Goal: Task Accomplishment & Management: Complete application form

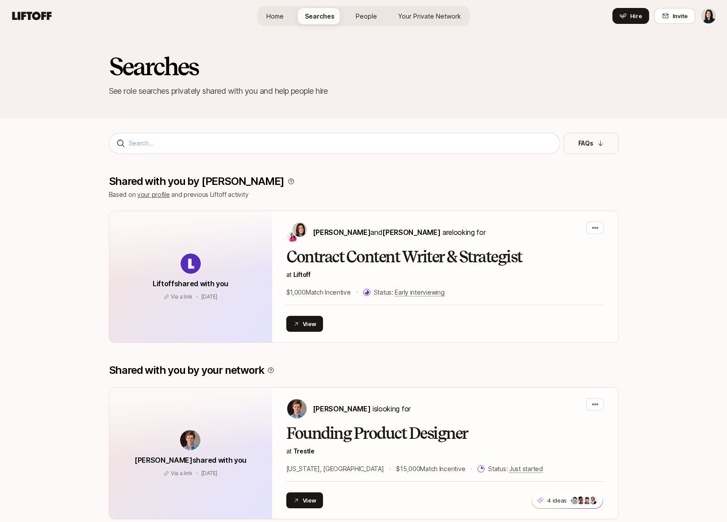
click at [709, 16] on html "Home Searches People Your Private Network Hire Home Searches People Your Privat…" at bounding box center [363, 261] width 727 height 522
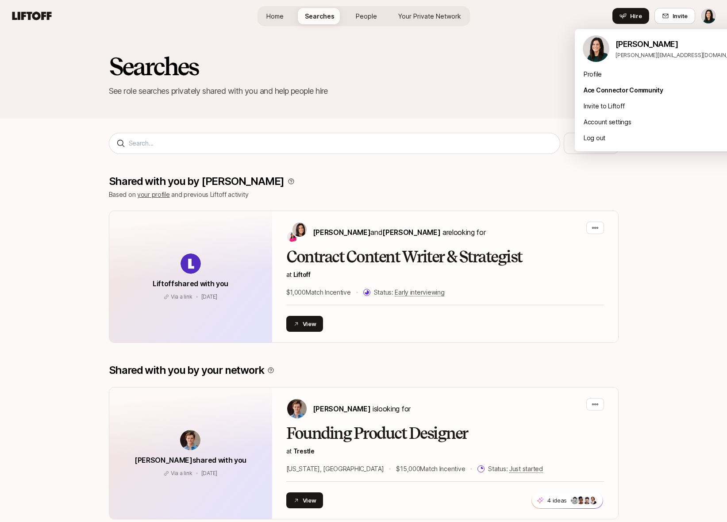
click at [709, 16] on html "Home Searches People Your Private Network Hire Home Searches People Your Privat…" at bounding box center [363, 261] width 727 height 522
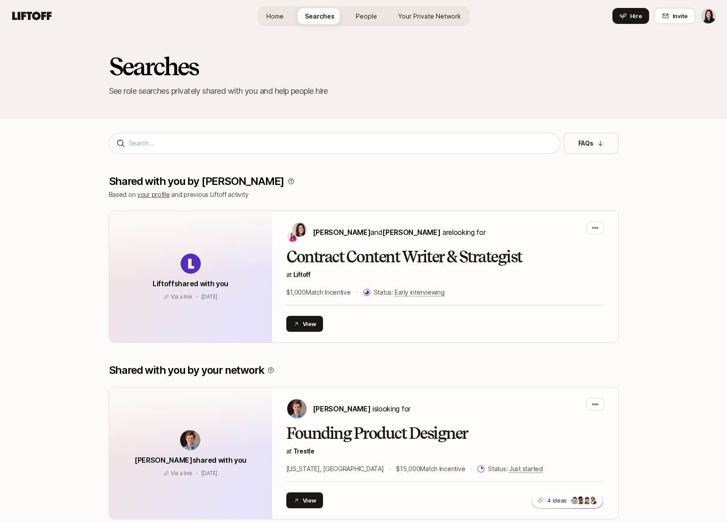
click at [713, 21] on html "Home Searches People Your Private Network Hire Home Searches People Your Privat…" at bounding box center [363, 261] width 727 height 522
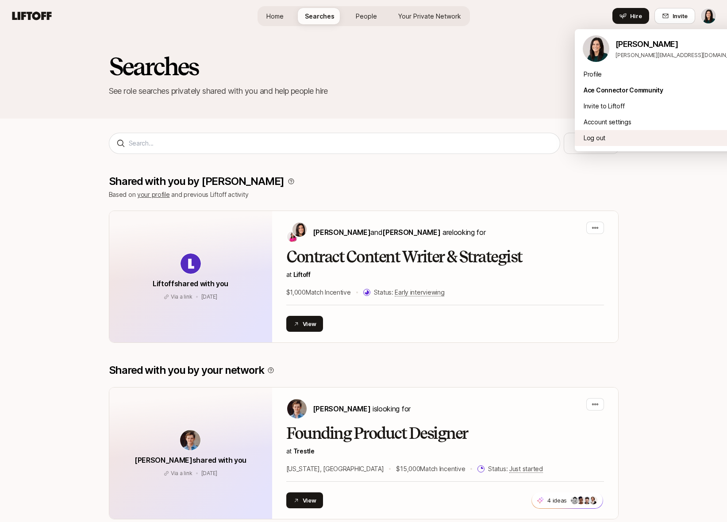
click at [657, 143] on div "Log out" at bounding box center [663, 138] width 177 height 16
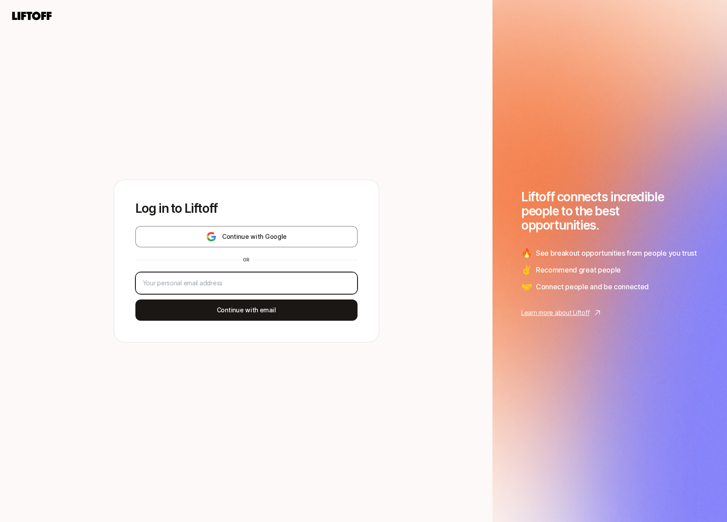
click at [260, 279] on input "email" at bounding box center [246, 283] width 207 height 11
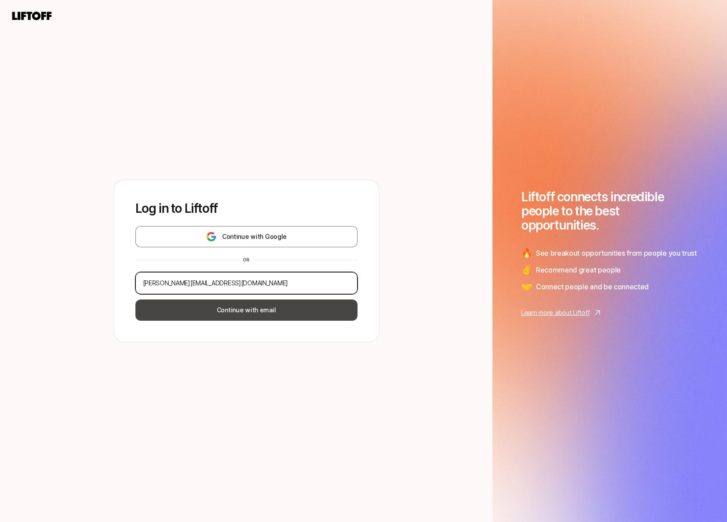
type input "[PERSON_NAME][EMAIL_ADDRESS][DOMAIN_NAME]"
click at [280, 318] on button "Continue with email" at bounding box center [246, 309] width 222 height 21
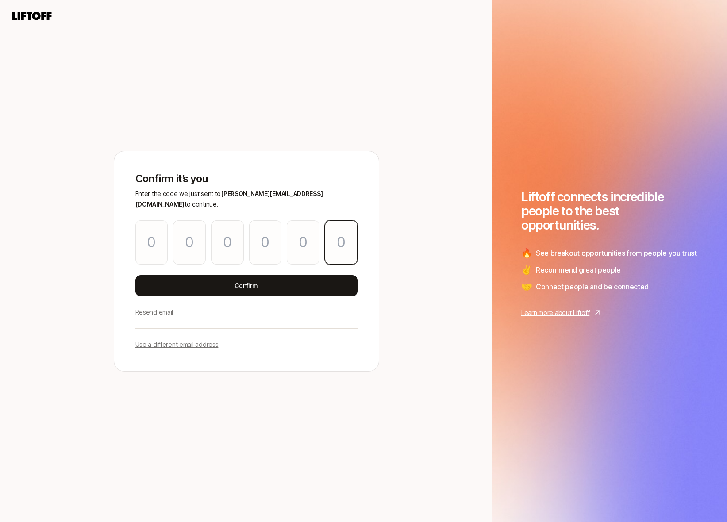
paste input "8"
type input "7"
type input "6"
type input "4"
type input "6"
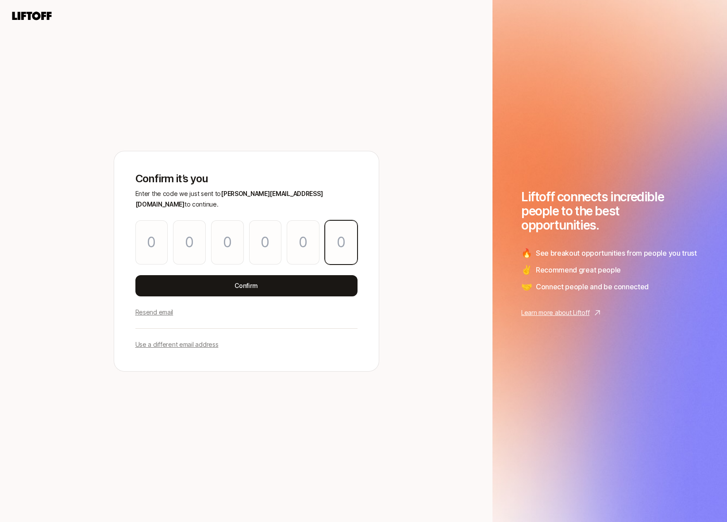
type input "5"
type input "8"
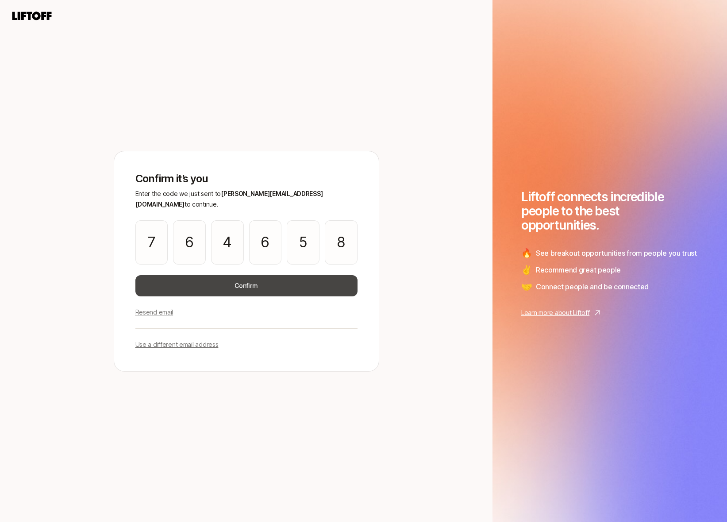
click at [283, 278] on button "Confirm" at bounding box center [246, 285] width 222 height 21
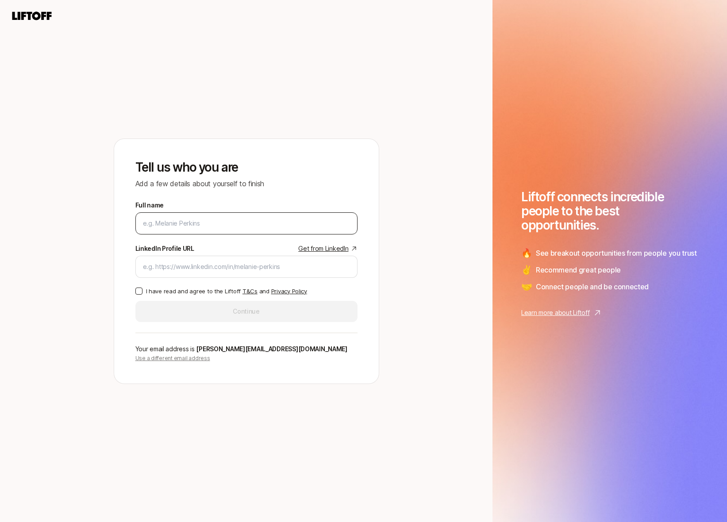
click at [257, 224] on input "Full name" at bounding box center [246, 223] width 207 height 11
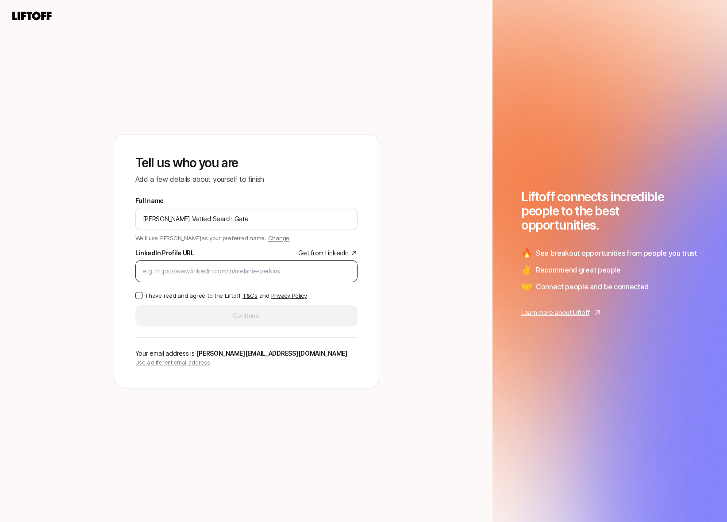
click at [203, 280] on div at bounding box center [246, 271] width 222 height 22
click at [203, 267] on input "LinkedIn Profile URL Get from LinkedIn" at bounding box center [246, 271] width 207 height 11
click at [187, 220] on input "[PERSON_NAME] Vetted Search Gate" at bounding box center [246, 219] width 207 height 11
click at [211, 220] on input "[PERSON_NAME] Vetted-Search Gate" at bounding box center [246, 219] width 207 height 11
type input "[PERSON_NAME] Vetted-Search-Gate"
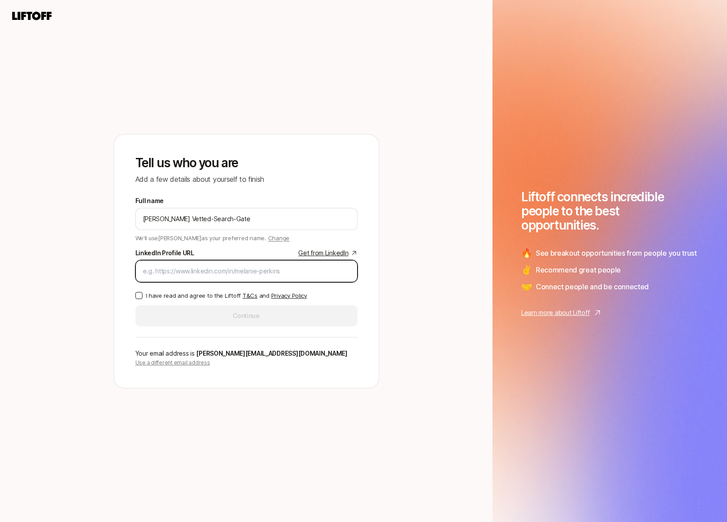
click at [190, 271] on input "LinkedIn Profile URL Get from LinkedIn" at bounding box center [246, 271] width 207 height 11
type input "lin"
click at [179, 271] on input "lin" at bounding box center [246, 271] width 207 height 11
paste input "[URL][DOMAIN_NAME][PERSON_NAME]"
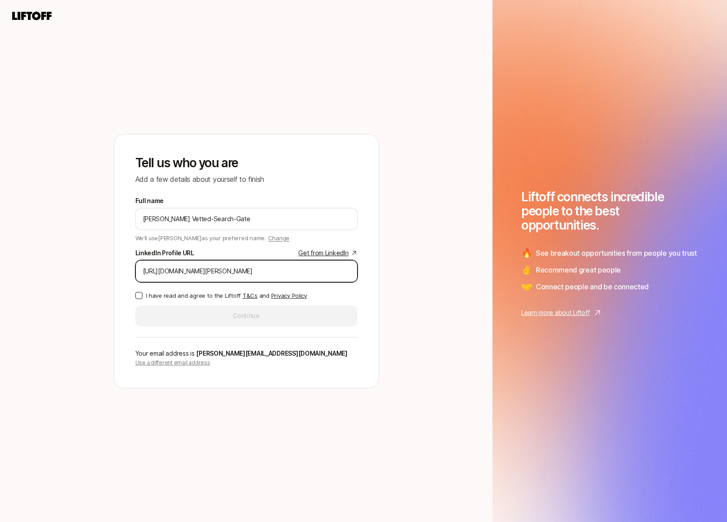
type input "[URL][DOMAIN_NAME][PERSON_NAME]"
click at [142, 295] on label "I have read and agree to the Liftoff T&Cs and Privacy Policy" at bounding box center [246, 295] width 222 height 9
click at [142, 295] on button "I have read and agree to the Liftoff T&Cs and Privacy Policy" at bounding box center [138, 295] width 7 height 7
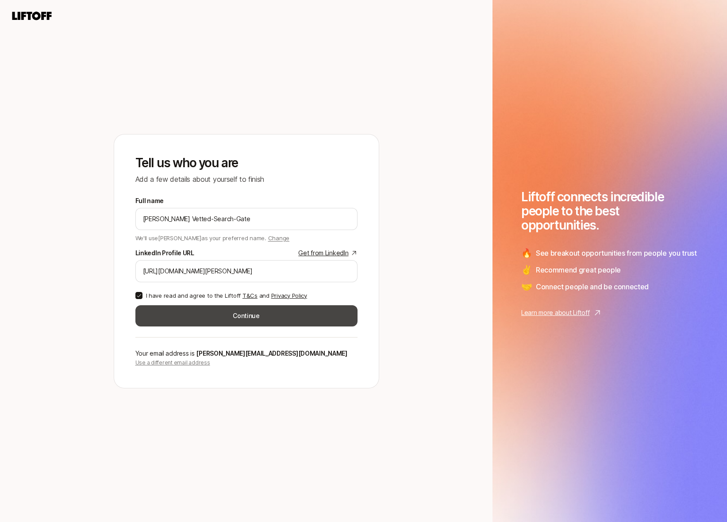
click at [161, 314] on button "Continue" at bounding box center [246, 315] width 222 height 21
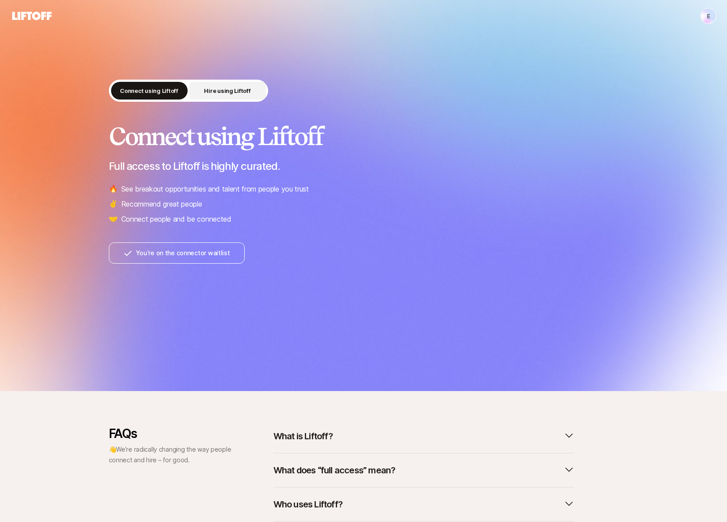
click at [229, 86] on p "Hire using Liftoff" at bounding box center [227, 90] width 46 height 9
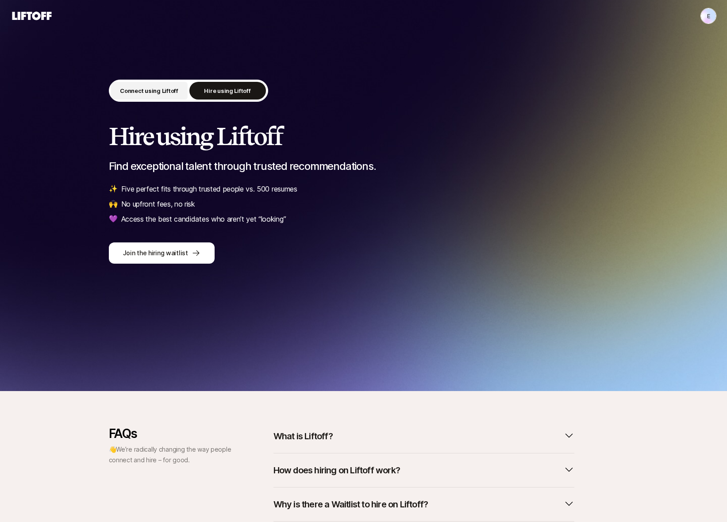
click at [165, 97] on button "Connect using Liftoff" at bounding box center [149, 91] width 77 height 18
